Goal: Ask a question

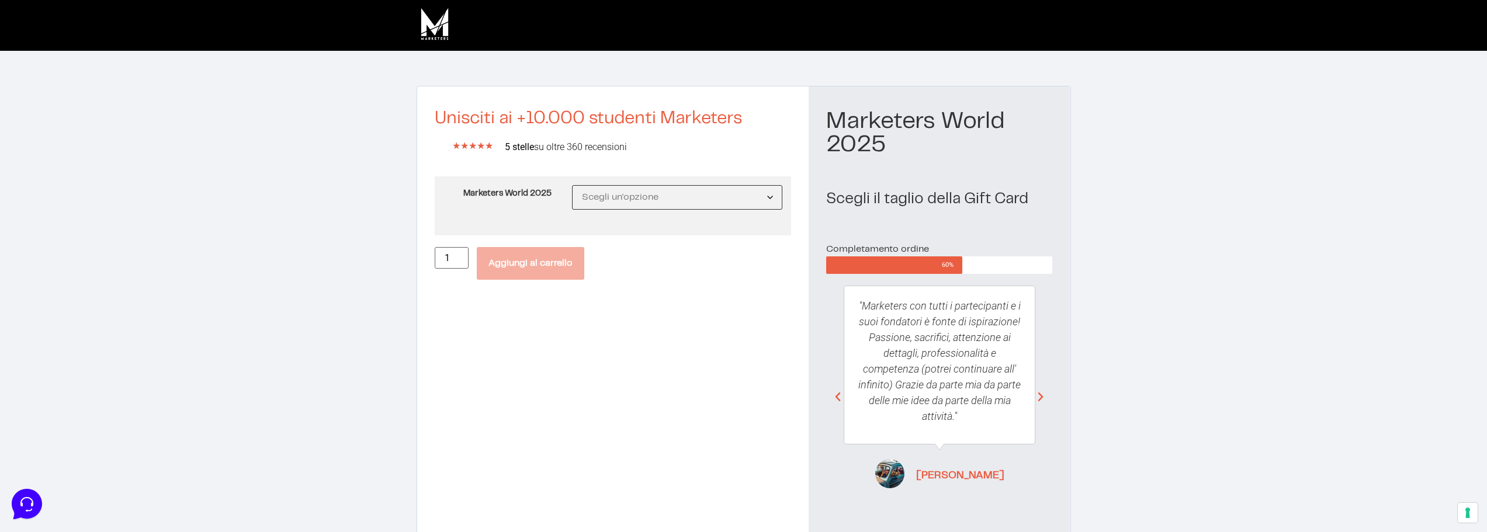
click at [671, 206] on select "Scegli un'opzione MW25 Ticket Standard MW25 Ticket Premium MW25 Ticket Executive" at bounding box center [677, 197] width 211 height 25
drag, startPoint x: 647, startPoint y: 357, endPoint x: 639, endPoint y: 345, distance: 15.1
click at [647, 357] on div "Unisciti ai +10.000 studenti Marketers ★ ★ ★ ★ ★ 5/5 5 stelle su oltre 360 rece…" at bounding box center [613, 314] width 392 height 457
click at [29, 503] on icon at bounding box center [26, 503] width 30 height 30
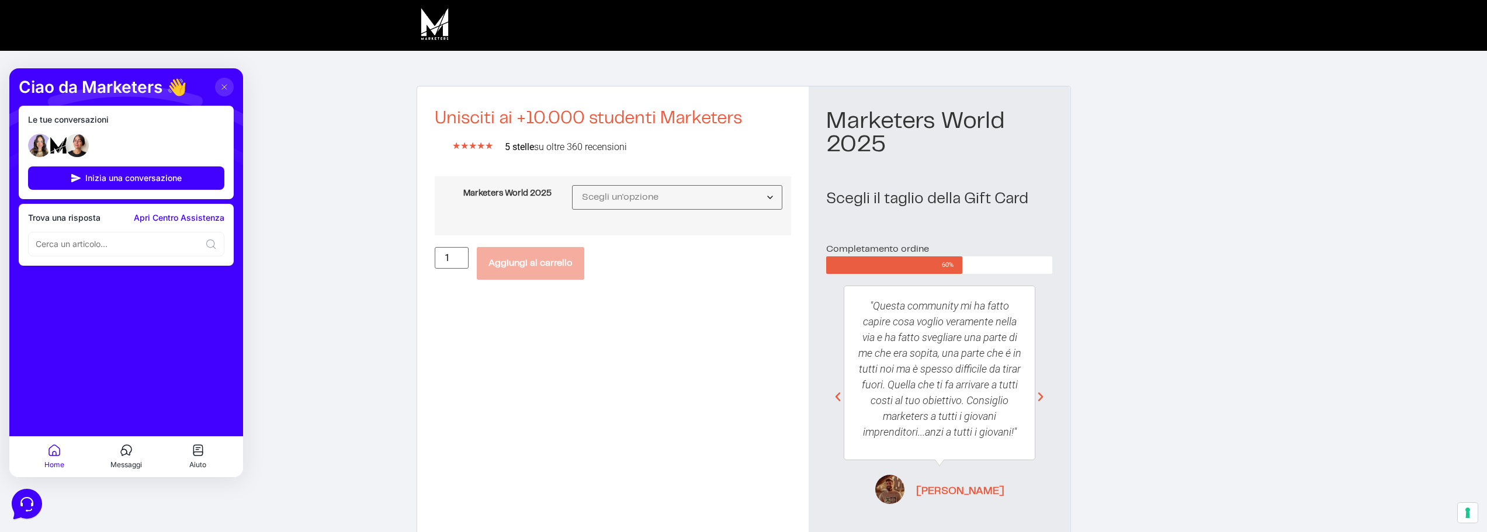
click at [132, 459] on button "Messaggi" at bounding box center [127, 456] width 72 height 27
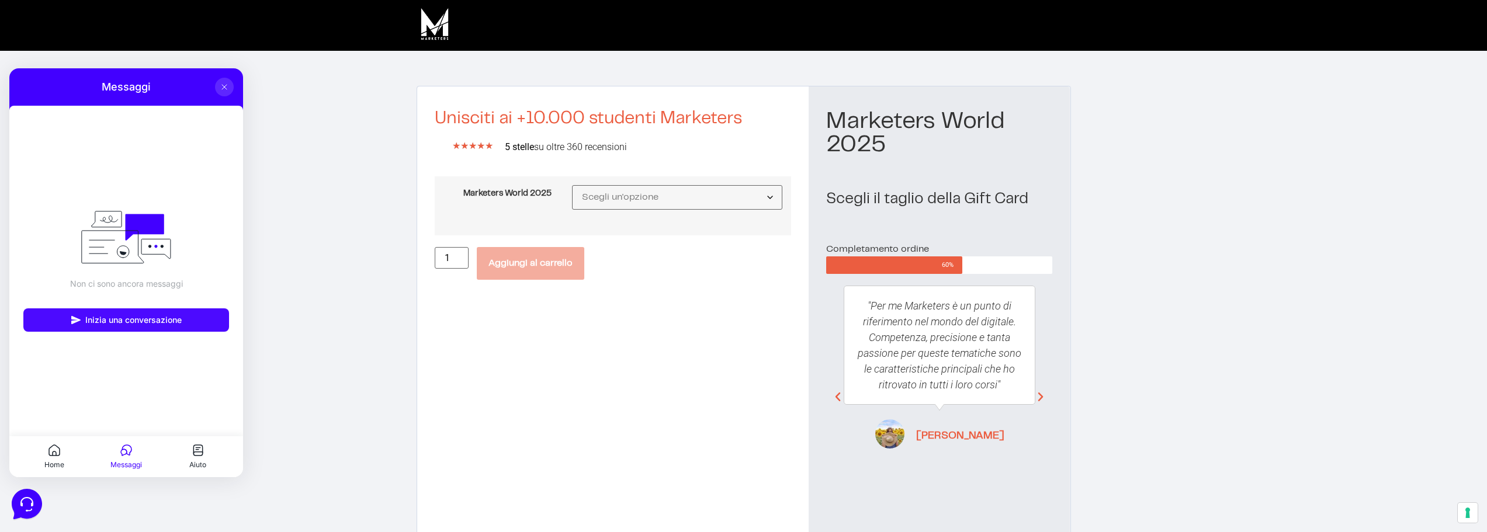
click at [139, 320] on span "Inizia una conversazione" at bounding box center [133, 320] width 96 height 9
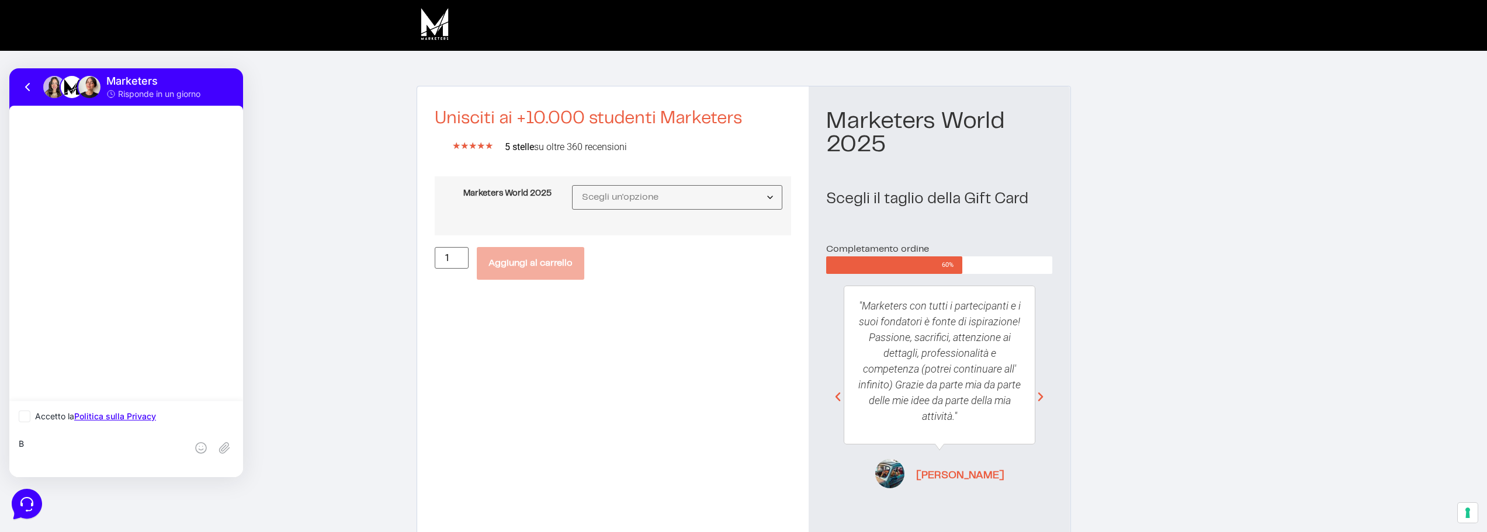
drag, startPoint x: 35, startPoint y: 445, endPoint x: 7, endPoint y: 443, distance: 28.1
click at [9, 443] on html "Marketers Risponde in un giorno Accetto la Politica sulla Privacy B" at bounding box center [126, 272] width 234 height 409
paste textarea "Ciao, stavo verificando il tutto per la partenza e mi sono accorto che non ho r…"
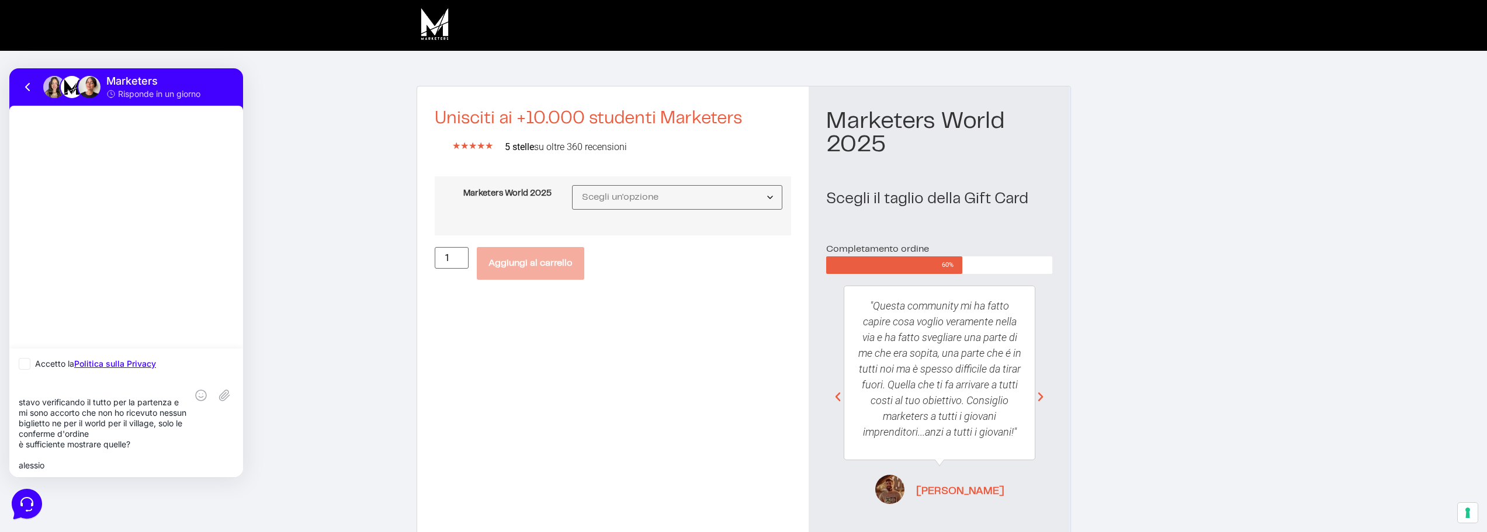
click at [141, 446] on textarea "Ciao, stavo verificando il tutto per la partenza e mi sono accorto che non ho r…" at bounding box center [103, 428] width 168 height 84
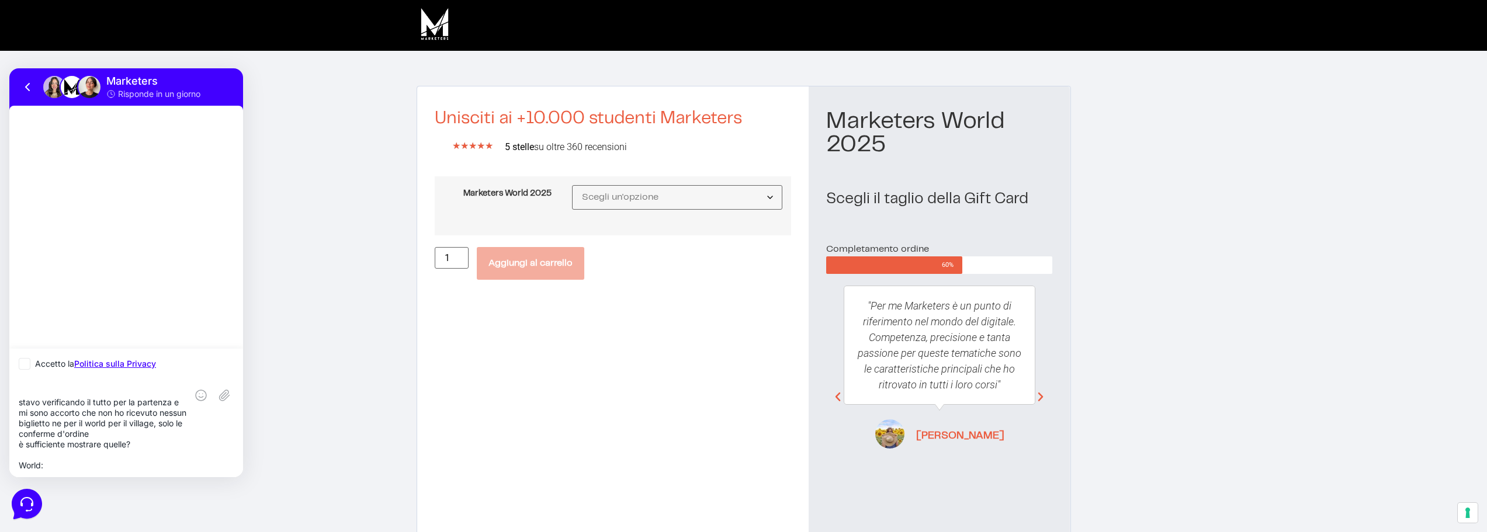
paste textarea "[Ordine #173971] ([DATE])"
paste textarea "[Ordine #173975] ([DATE])"
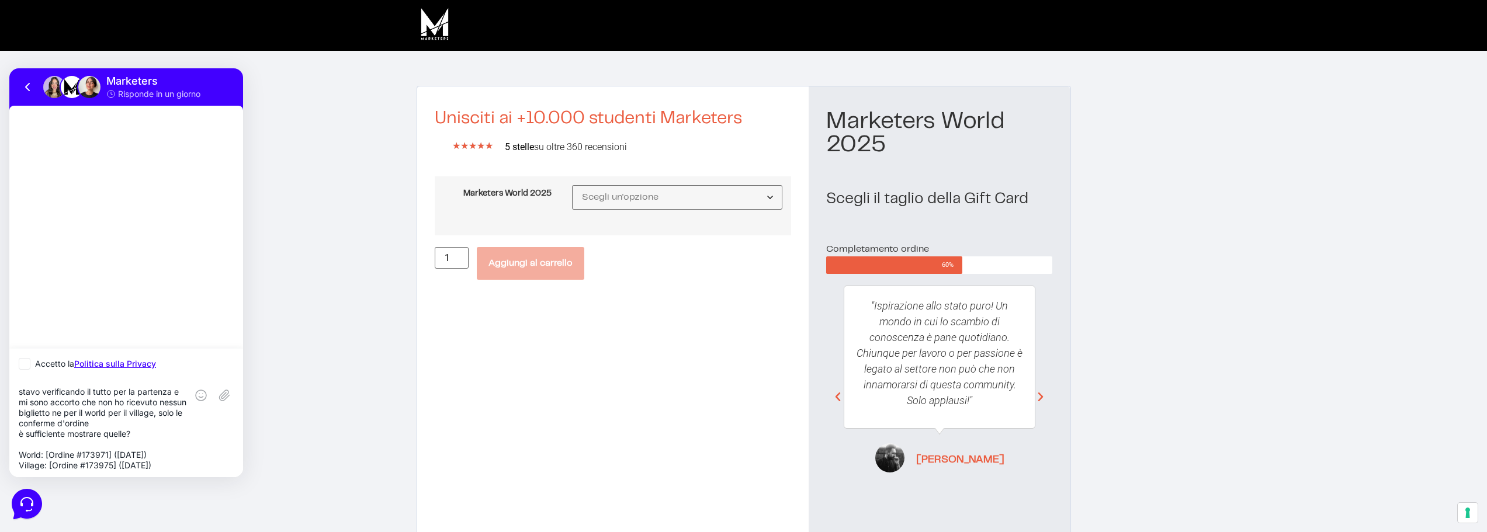
scroll to position [42, 0]
click at [68, 463] on textarea "Ciao, stavo verificando il tutto per la partenza e mi sono accorto che non ho r…" at bounding box center [103, 428] width 168 height 84
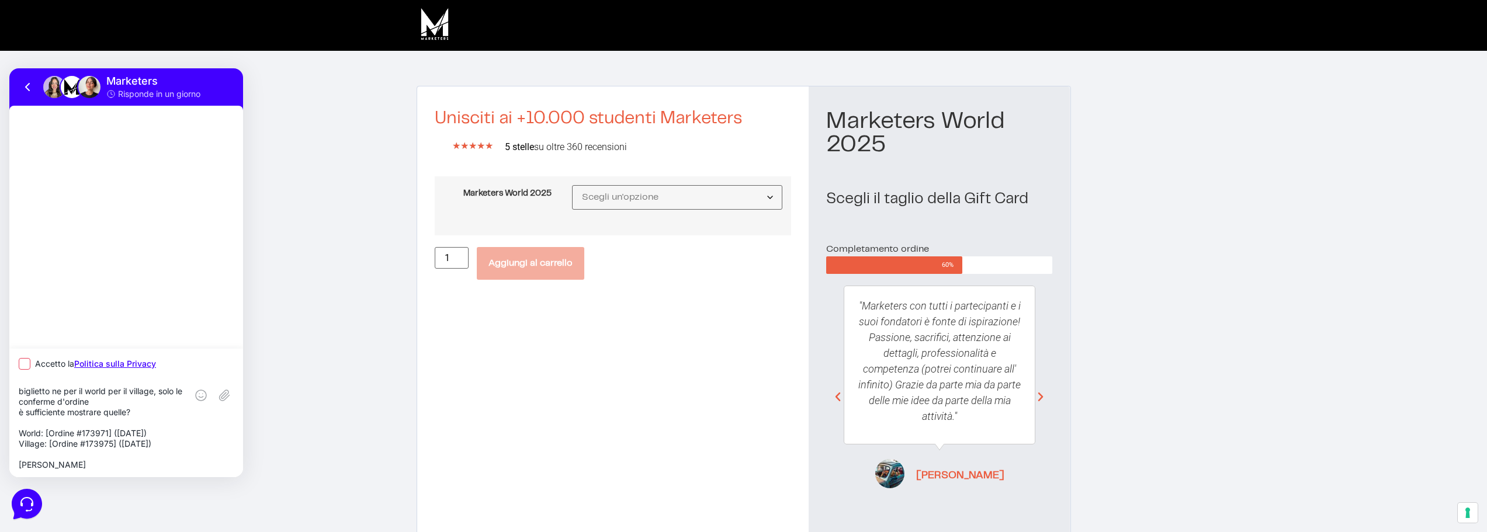
type textarea "Ciao, stavo verificando il tutto per la partenza e mi sono accorto che non ho r…"
click at [26, 364] on icon at bounding box center [25, 364] width 4 height 0
click at [26, 364] on input "Accetto la Politica sulla Privacy" at bounding box center [23, 365] width 8 height 8
checkbox input "true"
click at [229, 397] on rect at bounding box center [224, 395] width 19 height 19
